Goal: Task Accomplishment & Management: Use online tool/utility

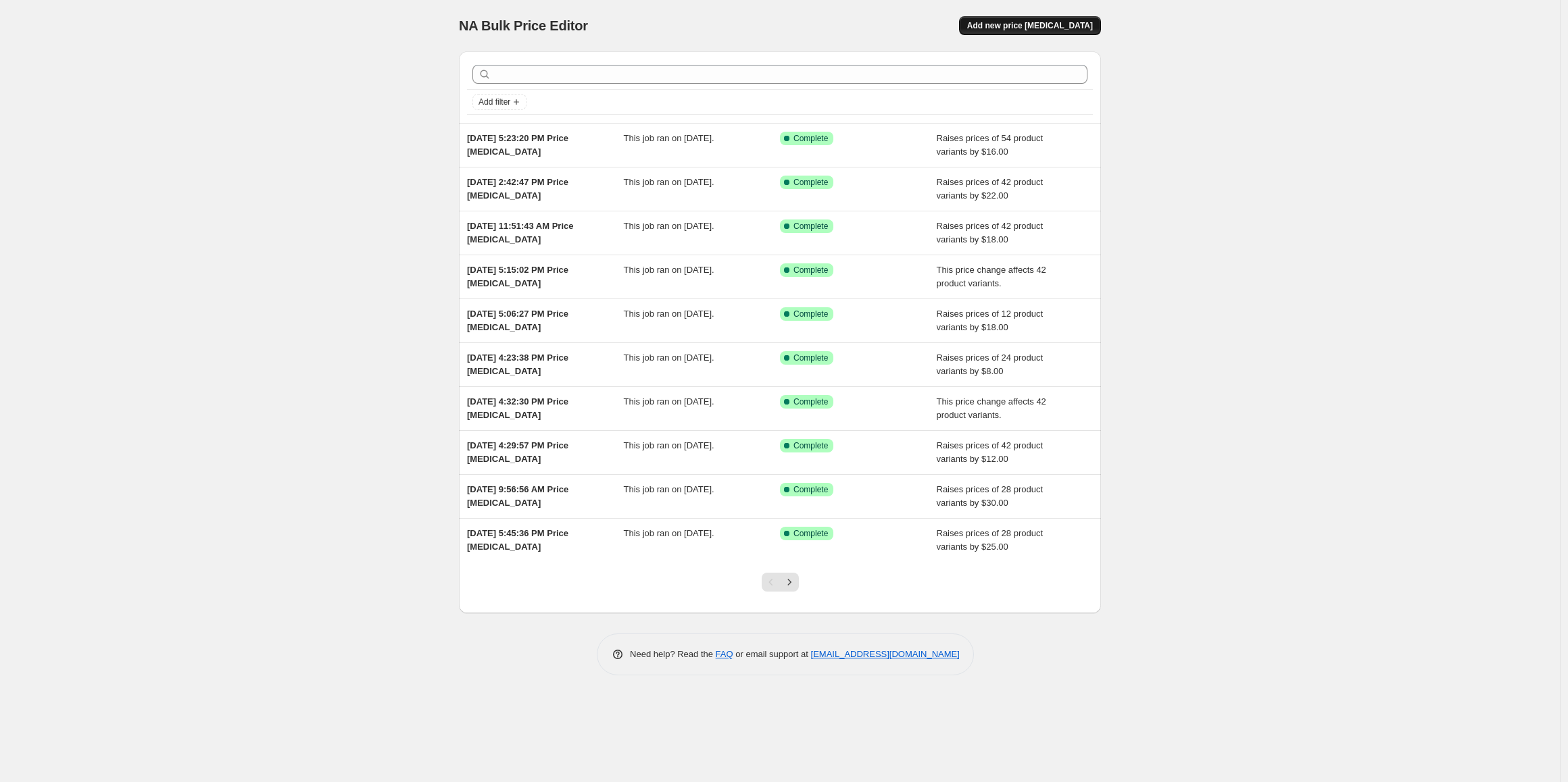
click at [1055, 30] on span "Add new price [MEDICAL_DATA]" at bounding box center [1029, 26] width 125 height 11
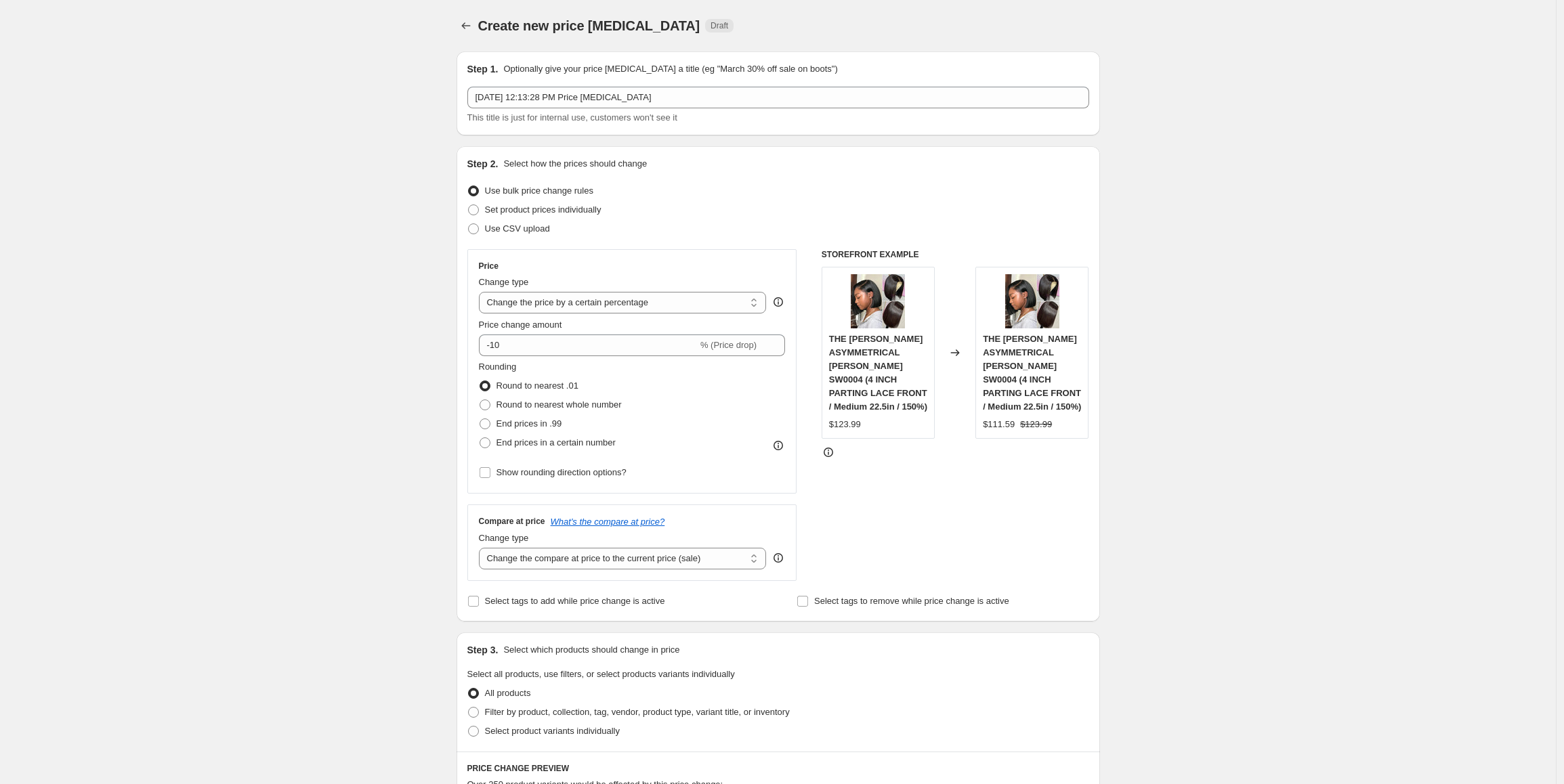
click at [340, 324] on div "Create new price [MEDICAL_DATA]. This page is ready Create new price [MEDICAL_D…" at bounding box center [778, 722] width 1556 height 1443
click at [618, 303] on select "Change the price to a certain amount Change the price by a certain amount Chang…" at bounding box center [623, 302] width 288 height 21
select select "by"
click at [482, 292] on select "Change the price to a certain amount Change the price by a certain amount Chang…" at bounding box center [623, 302] width 288 height 21
drag, startPoint x: 518, startPoint y: 345, endPoint x: 485, endPoint y: 345, distance: 33.0
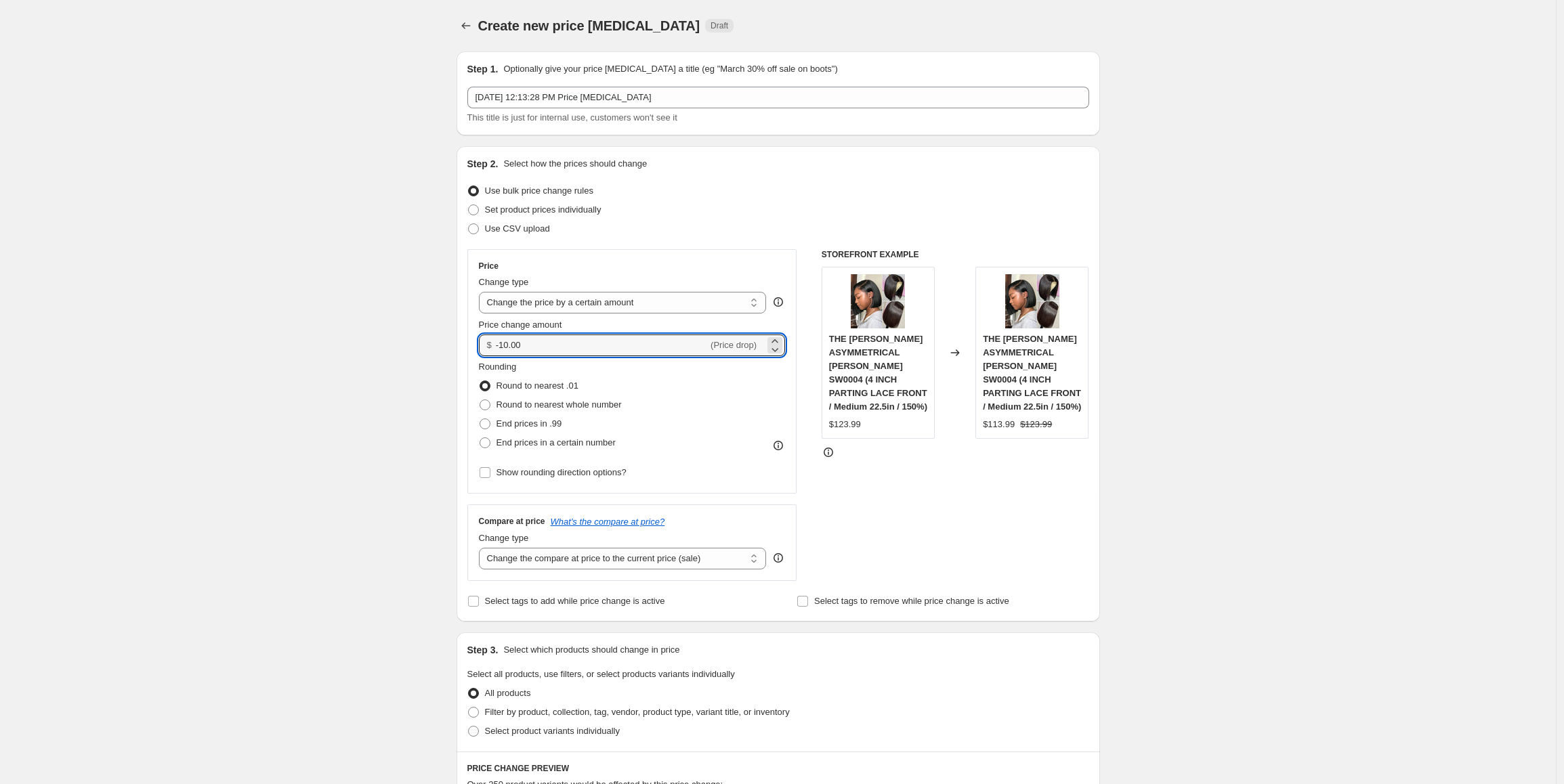
click at [485, 345] on div "$ -10.00 (Price drop)" at bounding box center [633, 345] width 307 height 21
type input "10.00"
click at [562, 421] on span "End prices in .99" at bounding box center [529, 423] width 66 height 10
click at [480, 419] on input "End prices in .99" at bounding box center [480, 418] width 1 height 1
radio input "true"
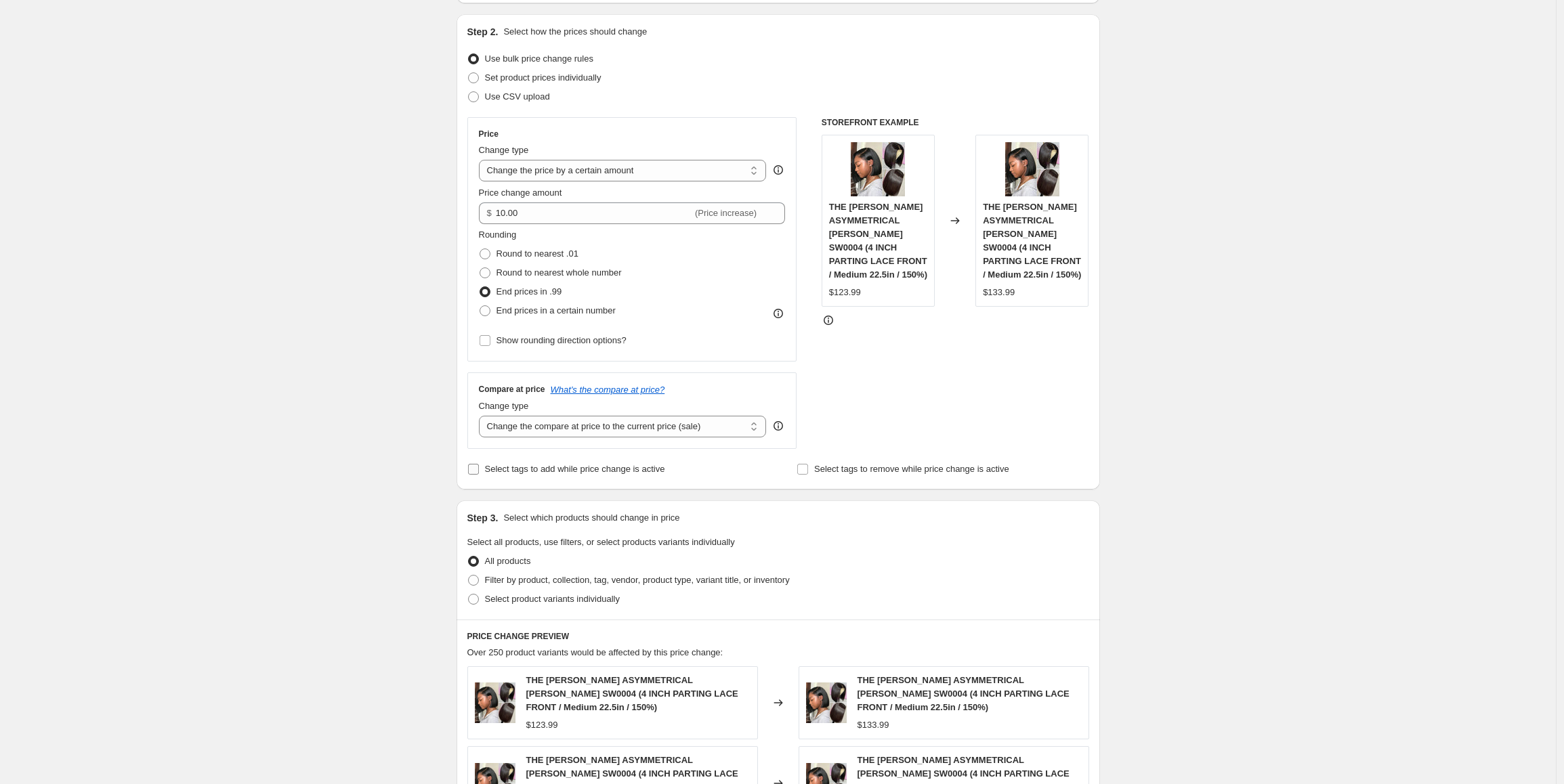
scroll to position [135, 0]
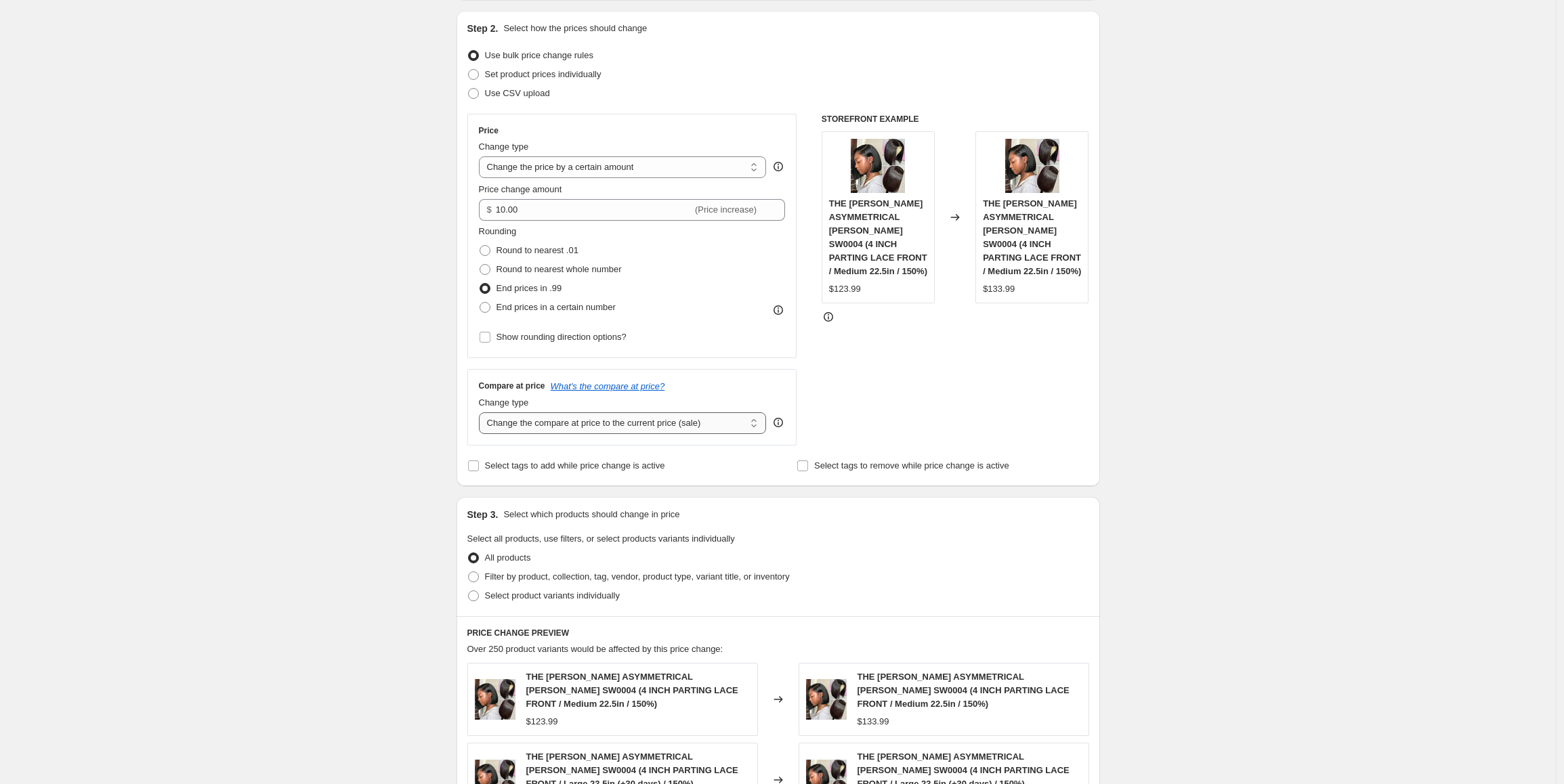
click at [654, 428] on select "Change the compare at price to the current price (sale) Change the compare at p…" at bounding box center [623, 423] width 288 height 21
select select "by"
click at [482, 413] on select "Change the compare at price to the current price (sale) Change the compare at p…" at bounding box center [623, 423] width 288 height 21
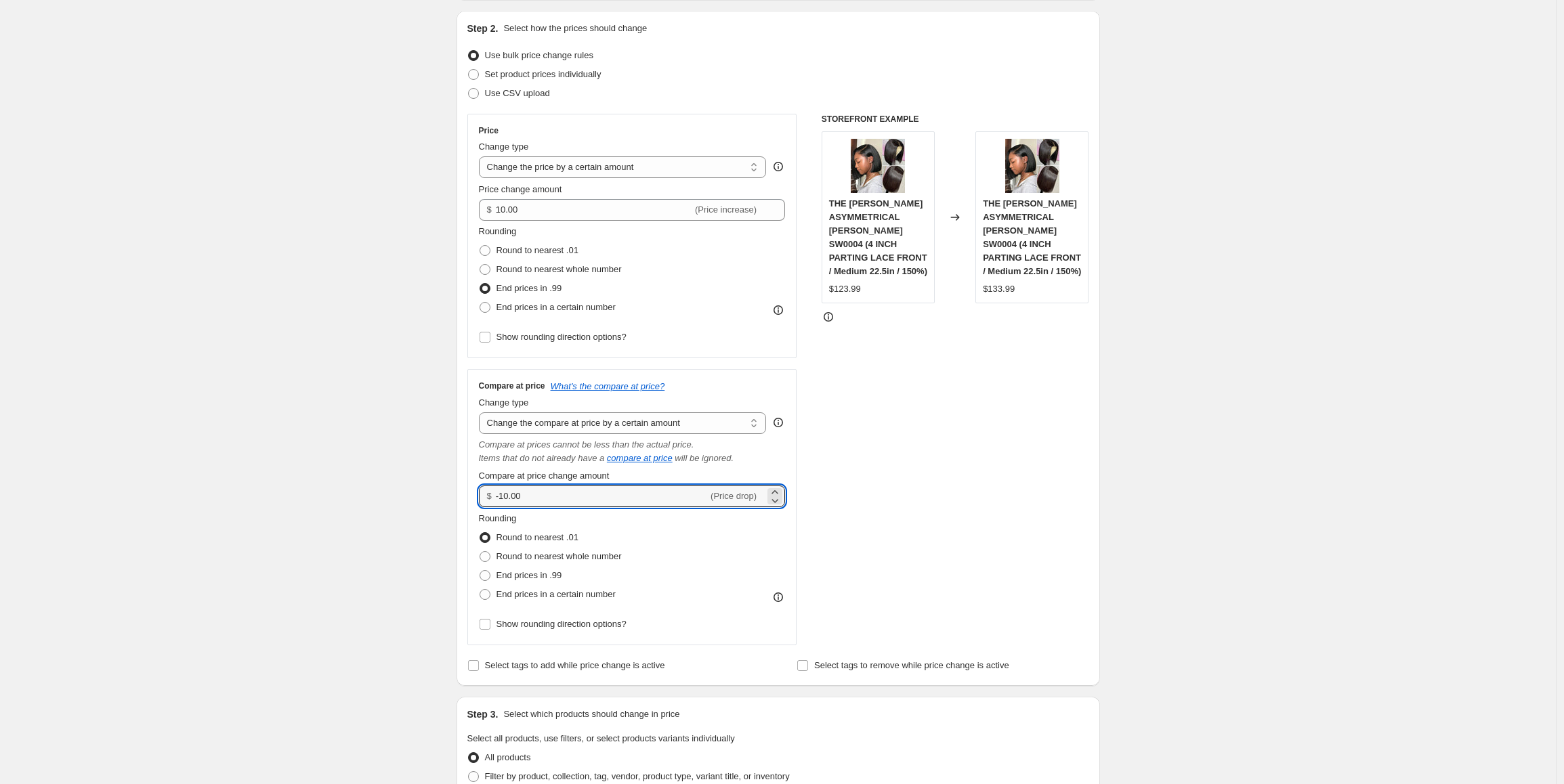
drag, startPoint x: 533, startPoint y: 496, endPoint x: 467, endPoint y: 494, distance: 66.0
click at [468, 494] on div "Step 2. Select how the prices should change Use bulk price change rules Set pro…" at bounding box center [778, 349] width 644 height 675
drag, startPoint x: 518, startPoint y: 499, endPoint x: 480, endPoint y: 498, distance: 38.0
click at [480, 498] on div "Compare at price What's the compare at price? Change type Change the compare at…" at bounding box center [632, 507] width 330 height 277
type input "18.00"
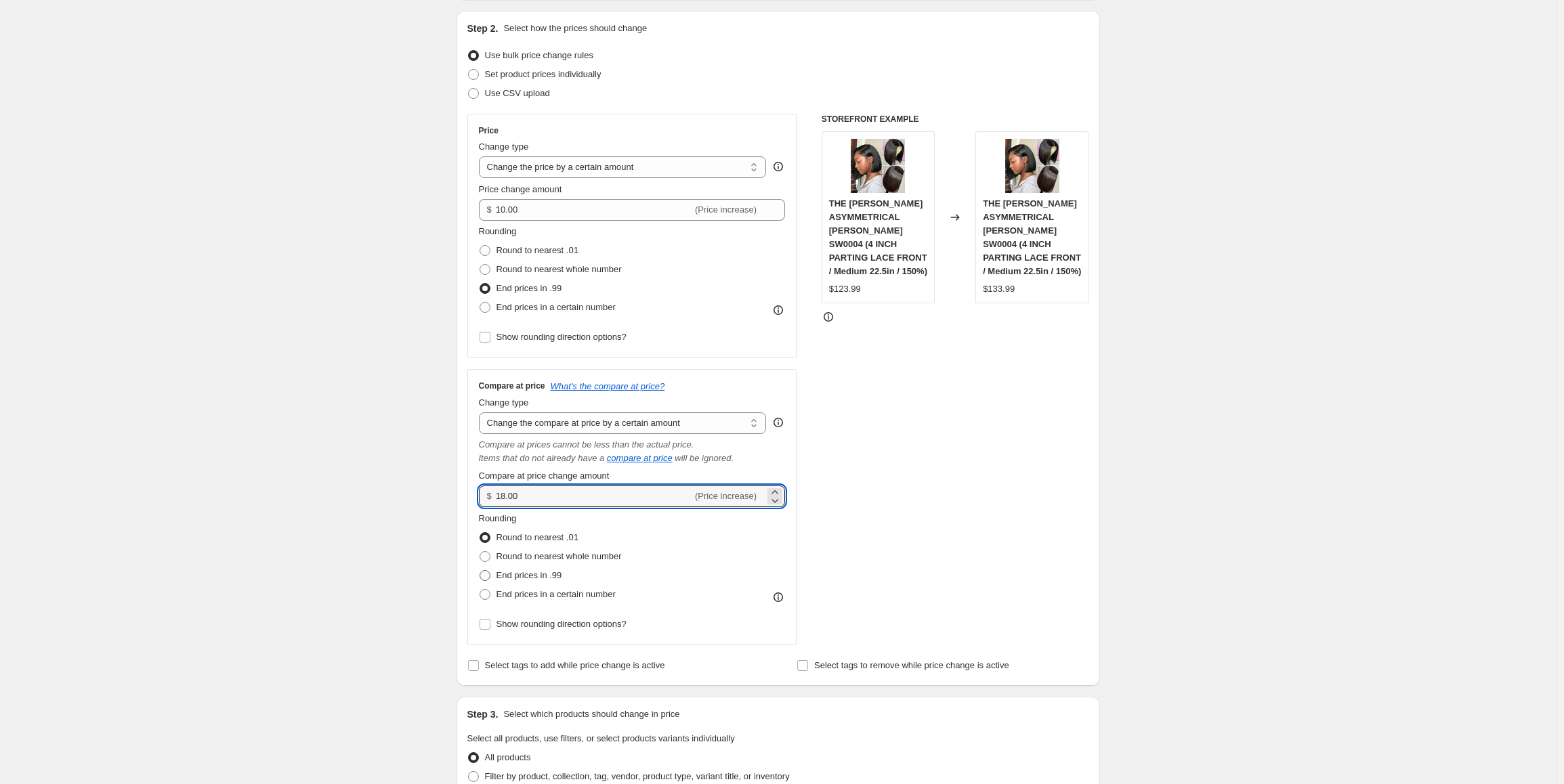
click at [532, 574] on span "End prices in .99" at bounding box center [529, 575] width 66 height 10
click at [480, 571] on input "End prices in .99" at bounding box center [480, 570] width 1 height 1
radio input "true"
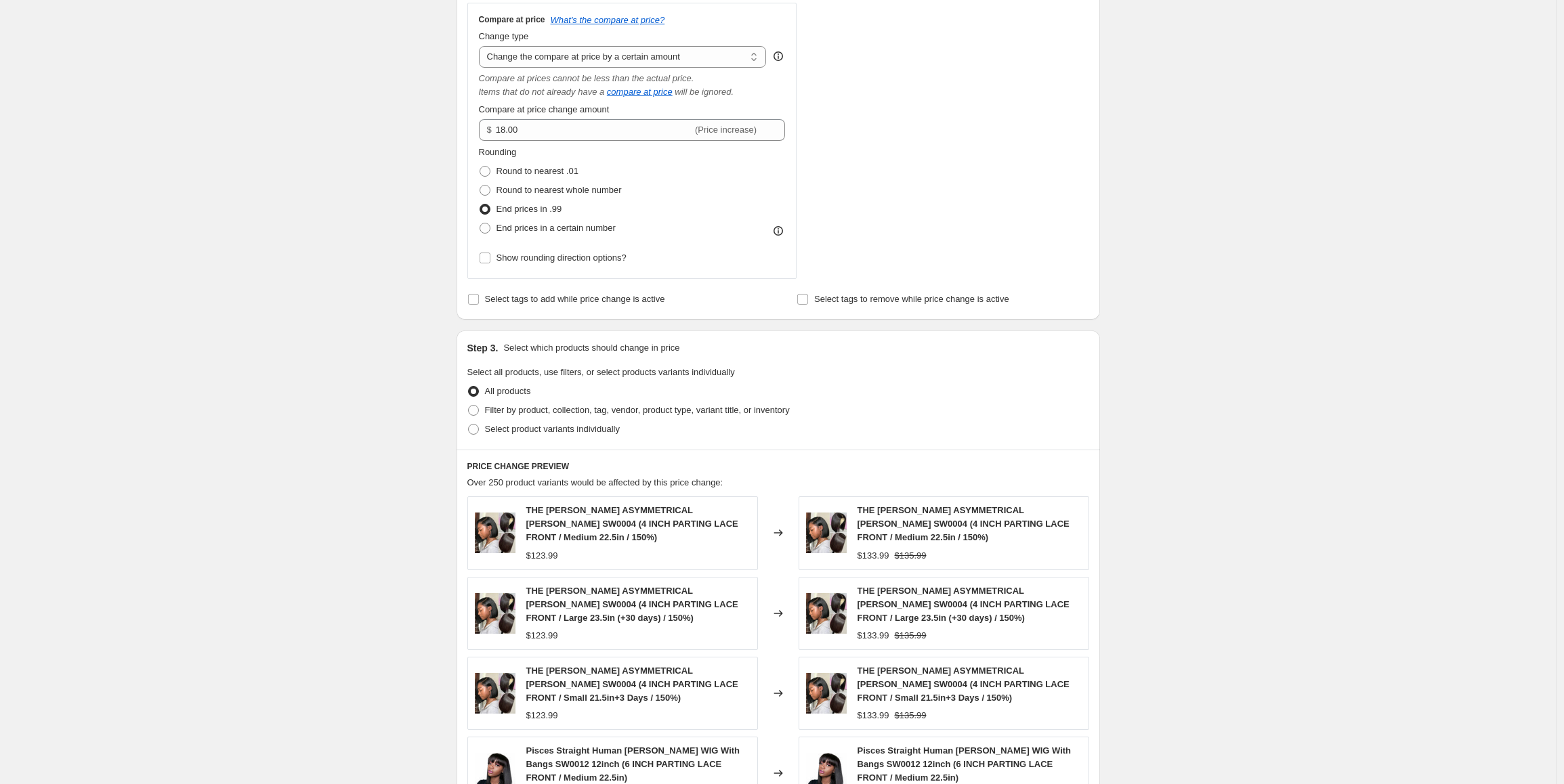
scroll to position [541, 0]
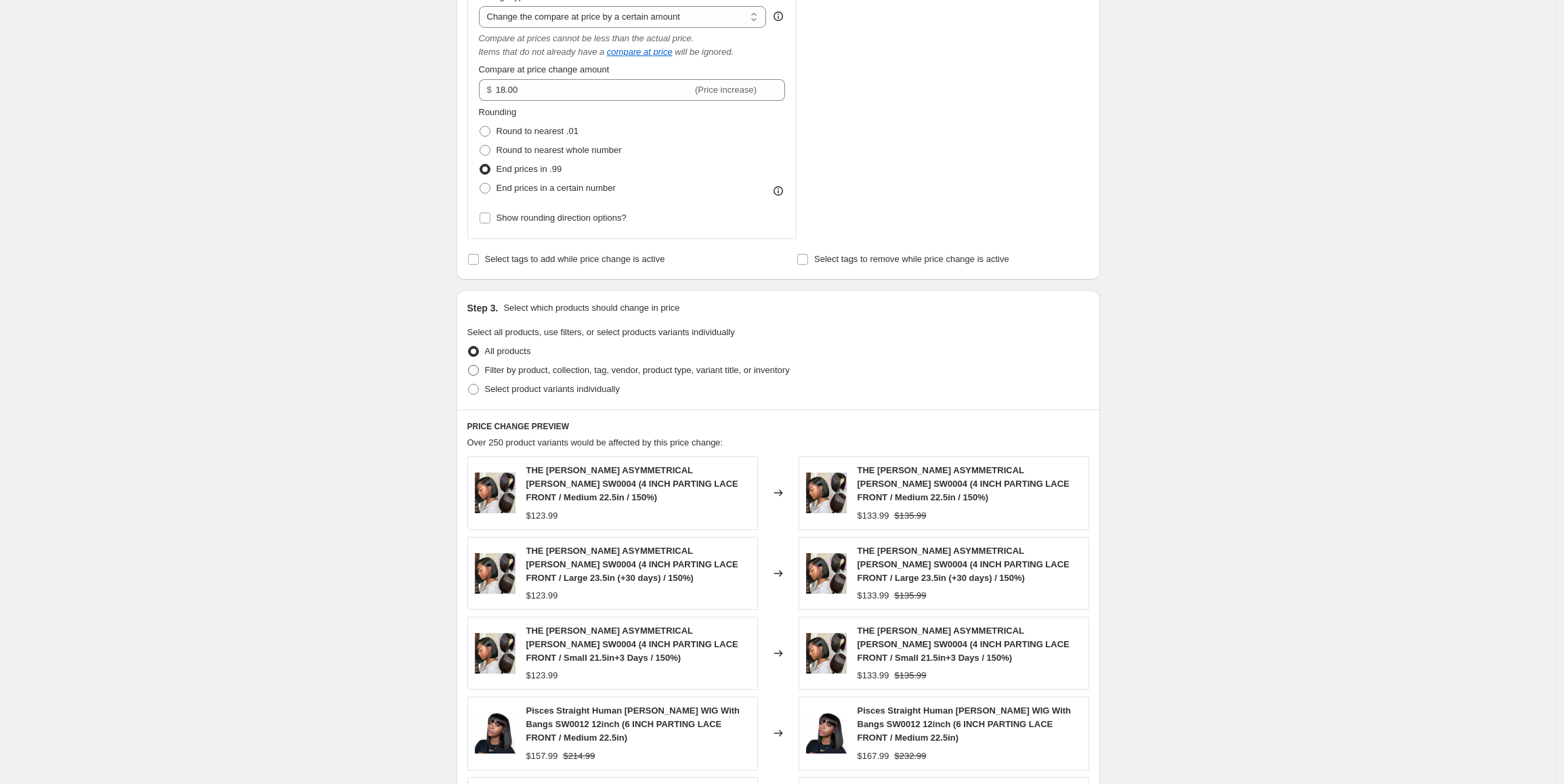
drag, startPoint x: 640, startPoint y: 364, endPoint x: 653, endPoint y: 371, distance: 14.8
click at [642, 367] on span "Filter by product, collection, tag, vendor, product type, variant title, or inv…" at bounding box center [637, 370] width 305 height 13
click at [469, 366] on input "Filter by product, collection, tag, vendor, product type, variant title, or inv…" at bounding box center [468, 365] width 1 height 1
radio input "true"
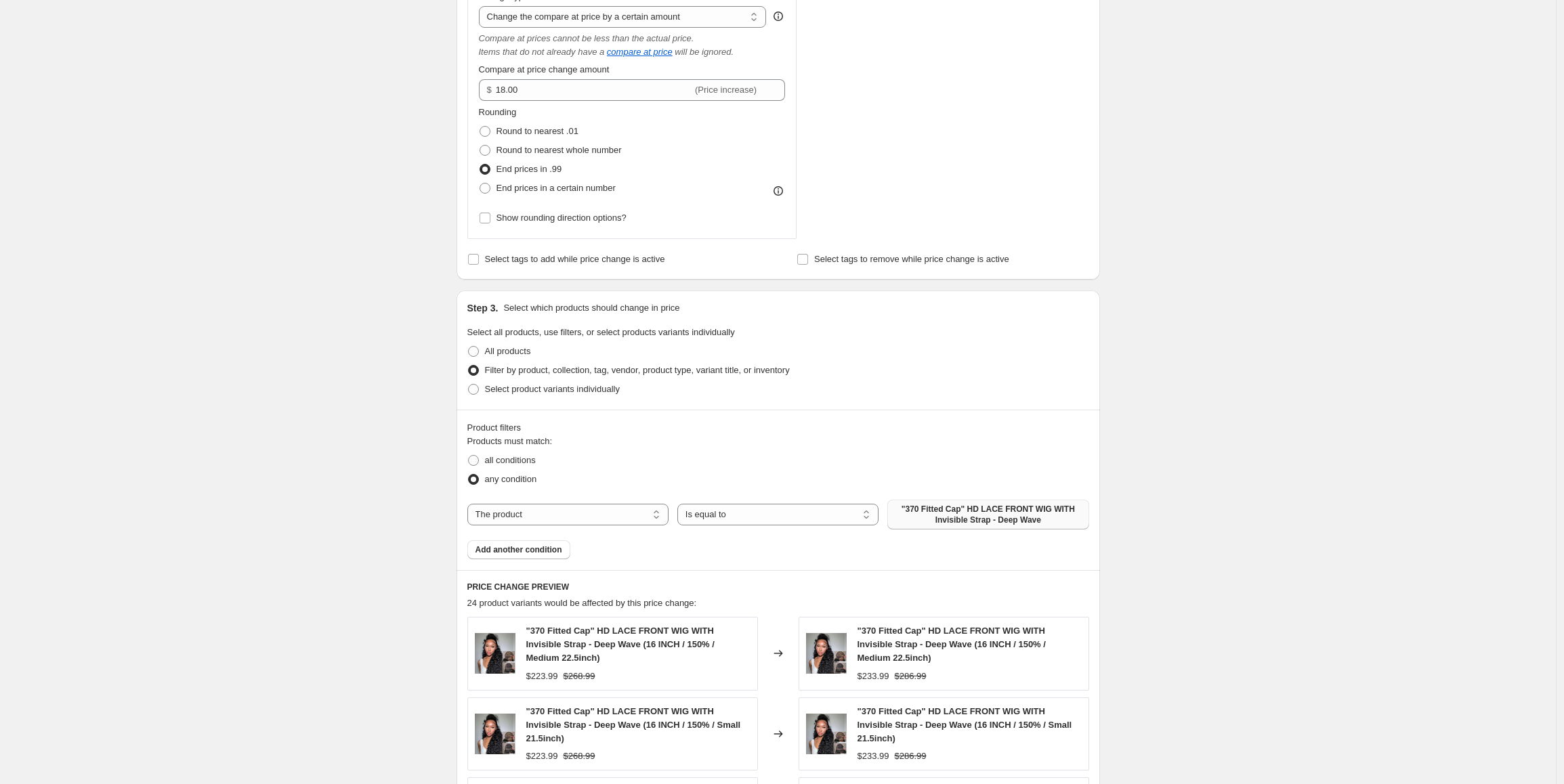
click at [967, 513] on span ""370 Fitted Cap" HD LACE FRONT WIG WITH Invisible Strap - Deep Wave" at bounding box center [988, 514] width 185 height 21
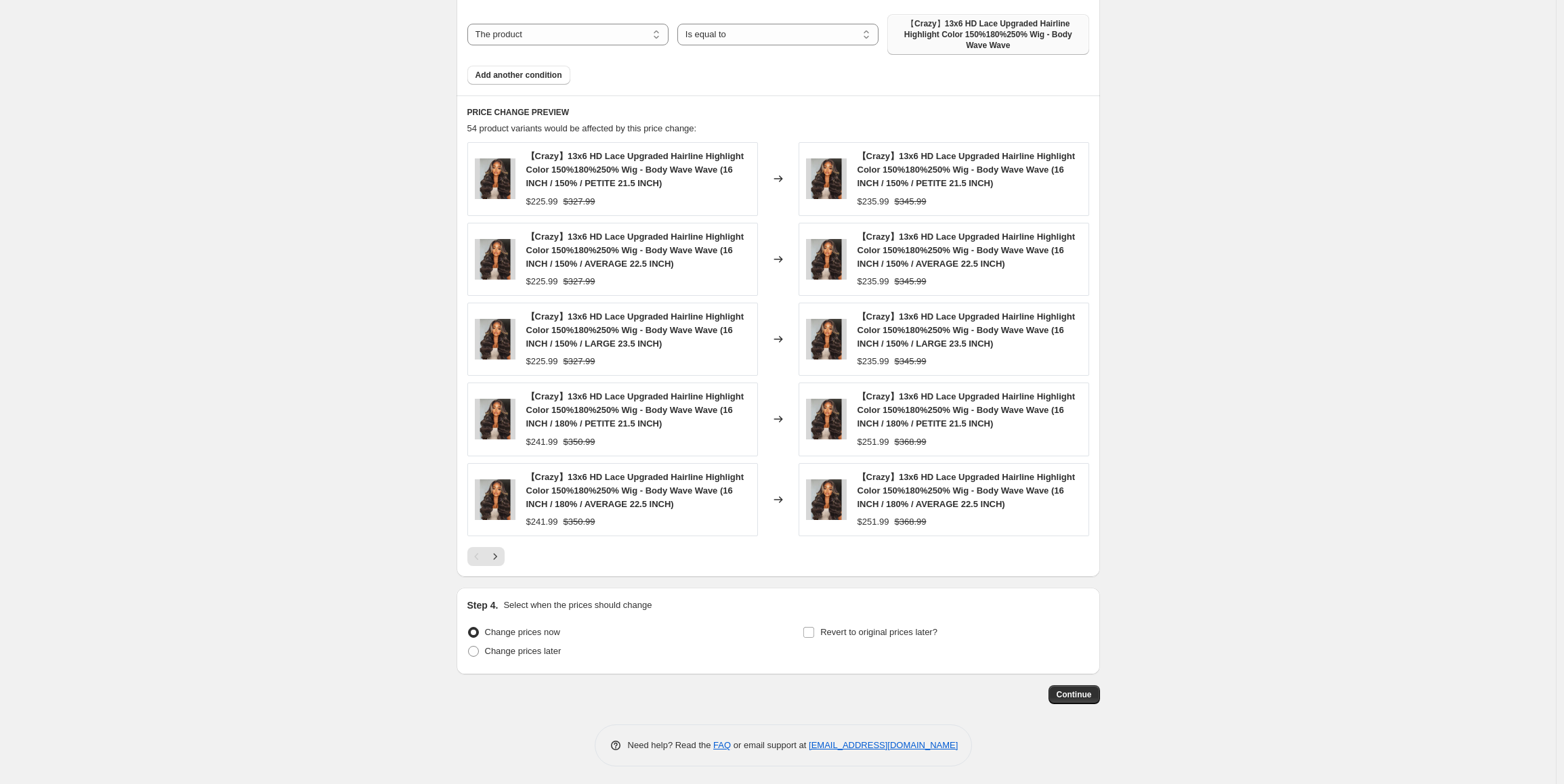
scroll to position [1030, 0]
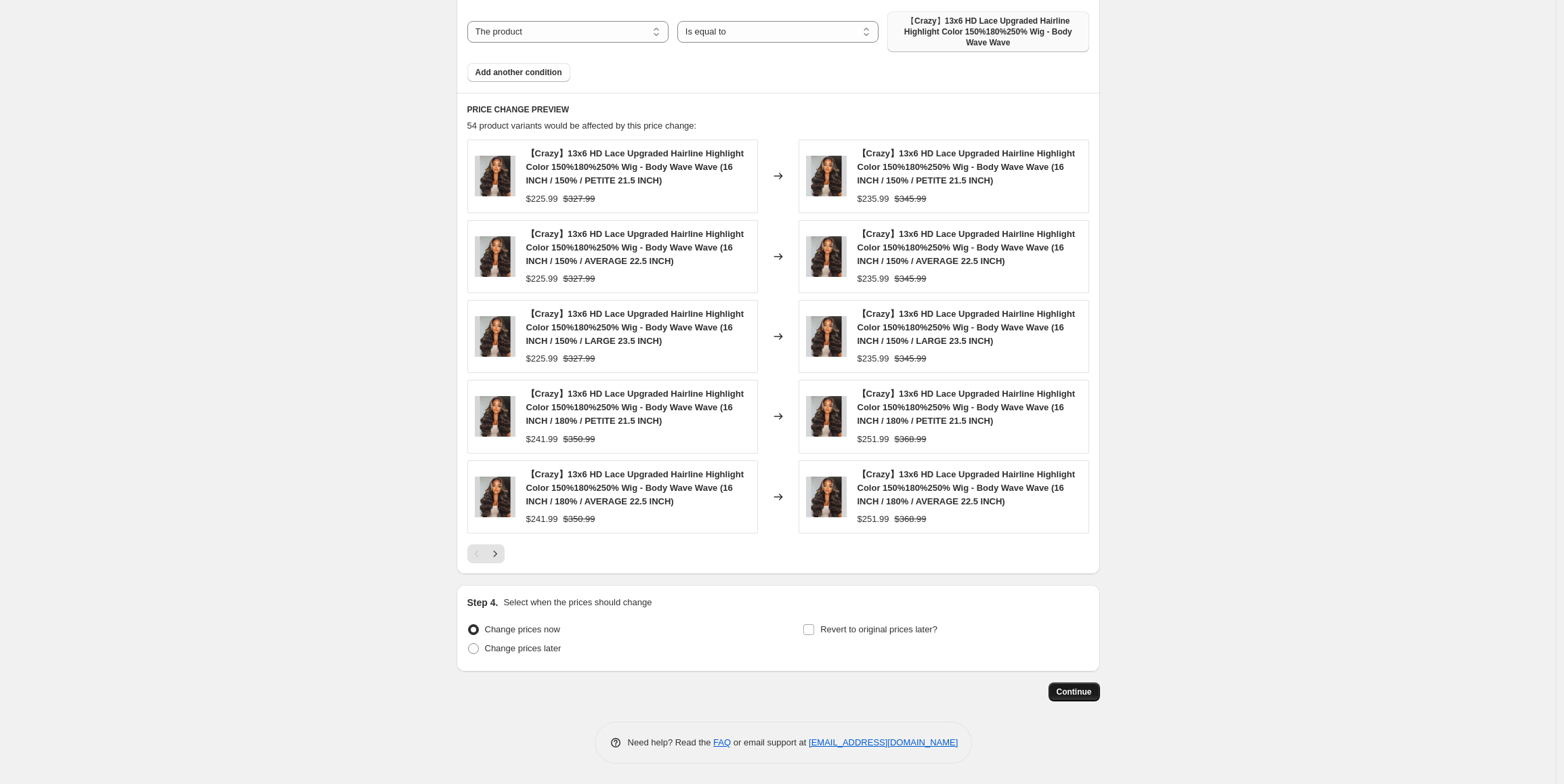
click at [1088, 695] on span "Continue" at bounding box center [1075, 692] width 36 height 11
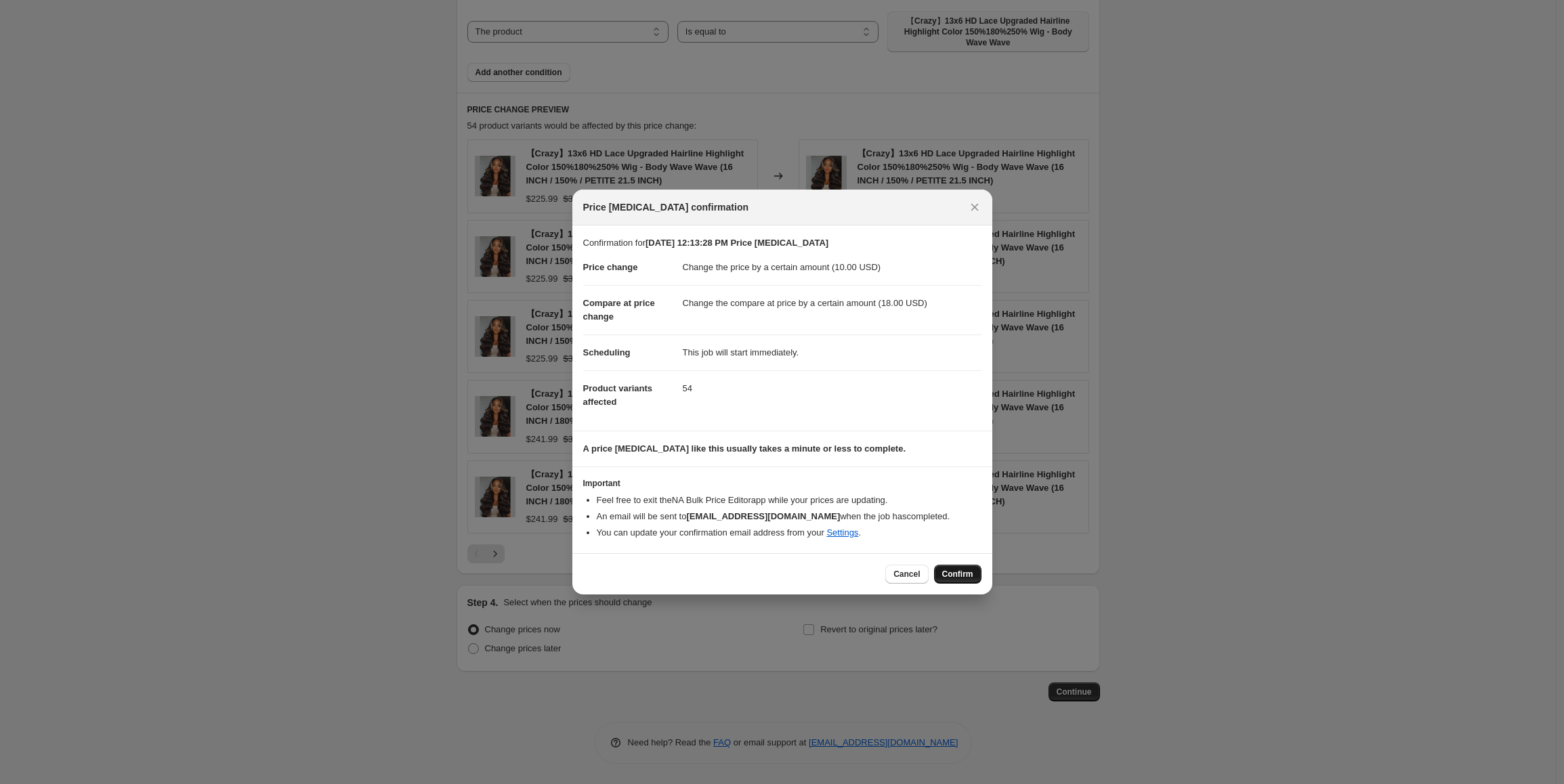
click at [961, 578] on span "Confirm" at bounding box center [958, 575] width 31 height 11
click at [961, 578] on div "Cancel Loading Confirm" at bounding box center [933, 575] width 96 height 19
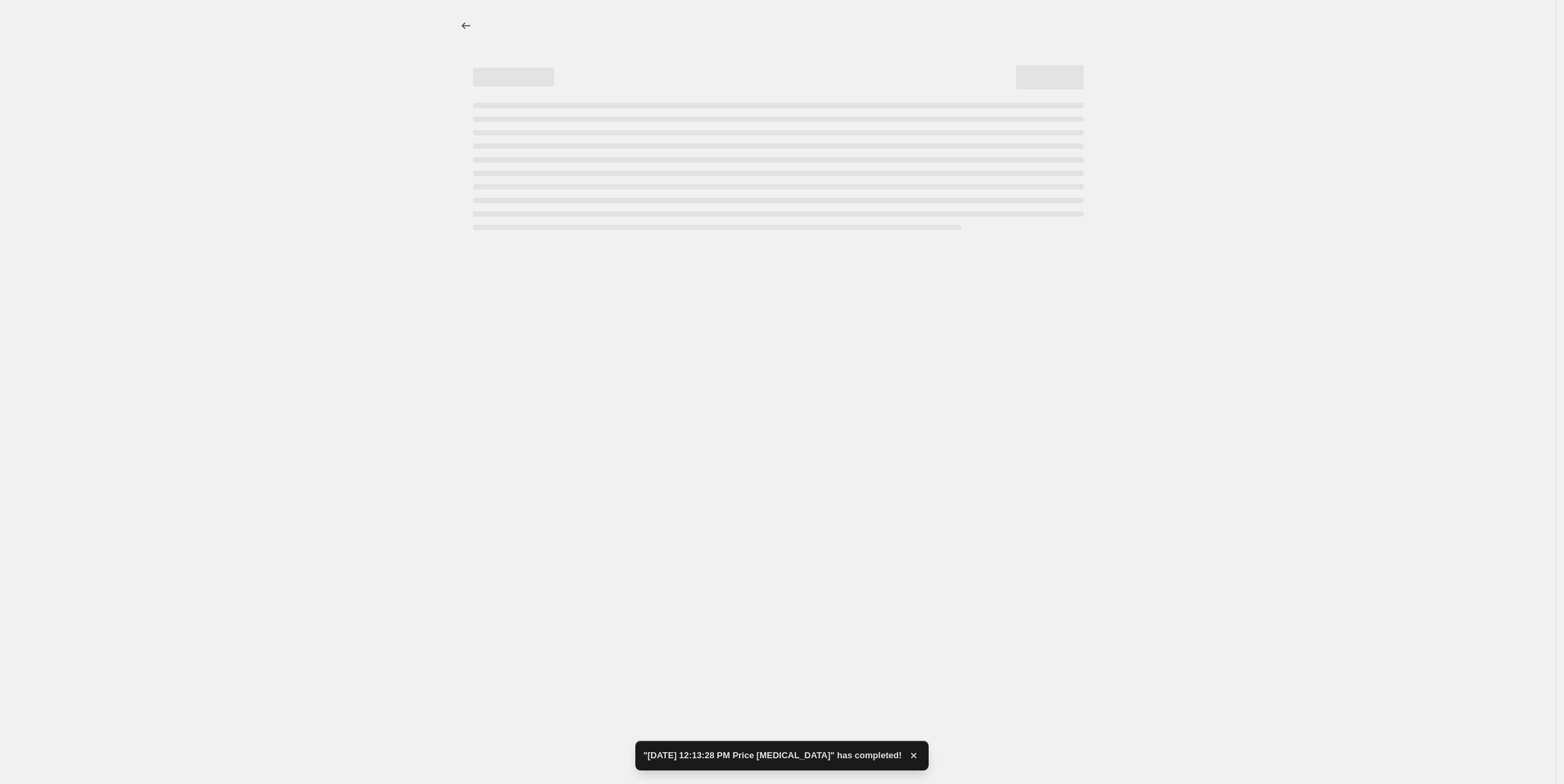
select select "by"
